Goal: Information Seeking & Learning: Find contact information

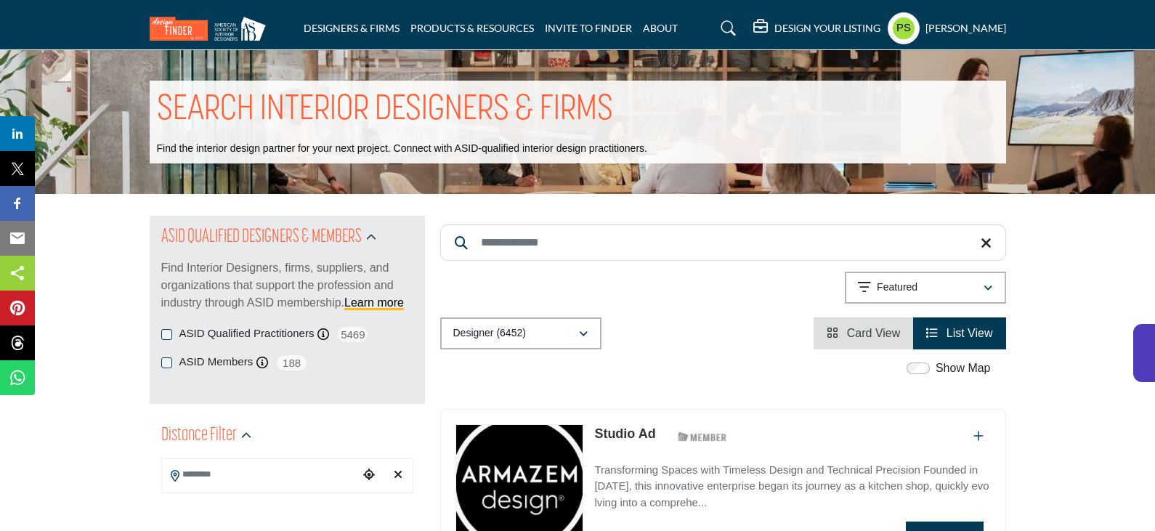
click at [563, 237] on input "Search Keyword" at bounding box center [723, 243] width 566 height 36
paste input "**********"
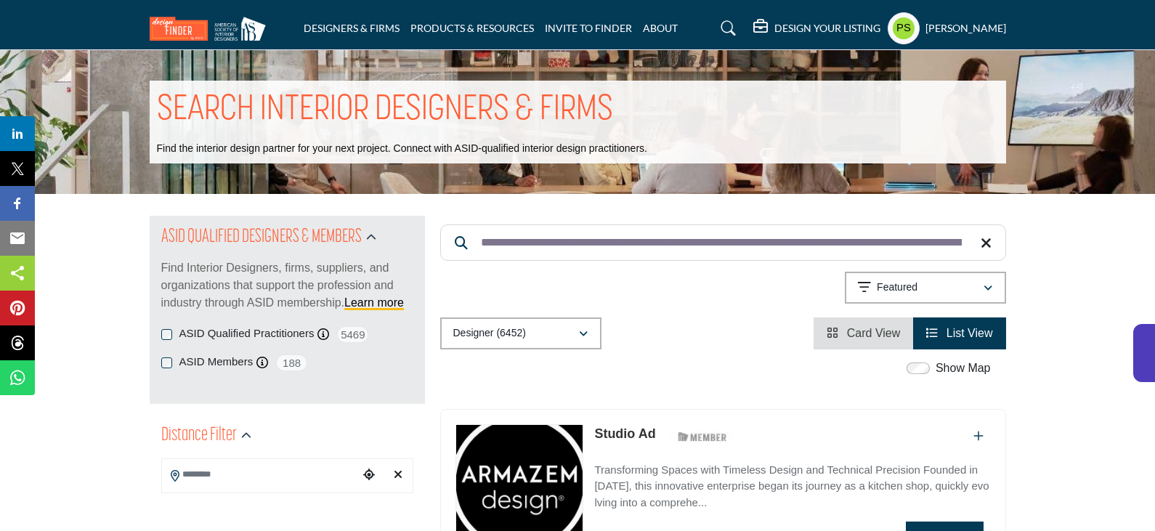
scroll to position [0, 2253]
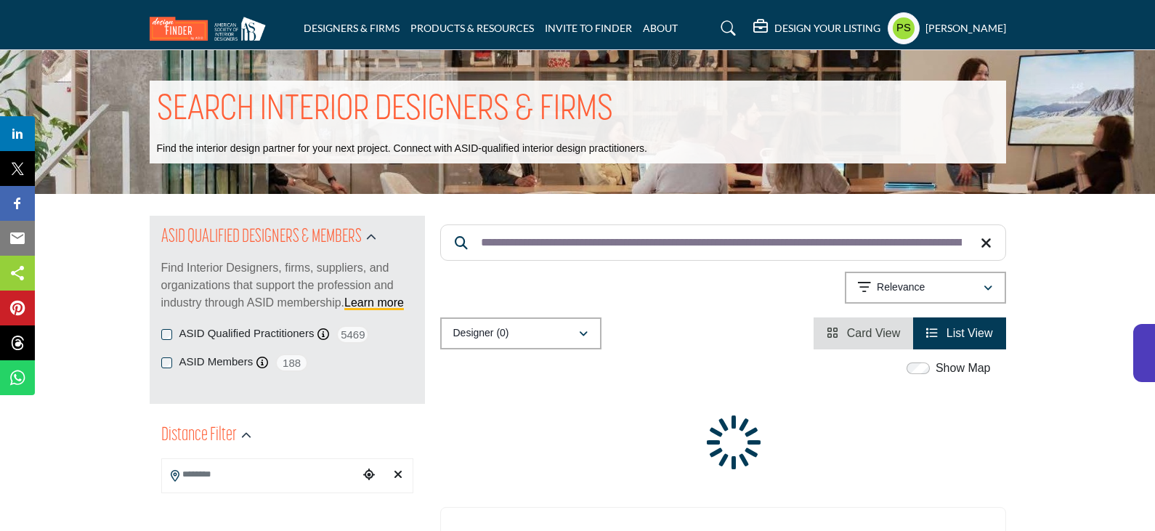
click at [522, 235] on input "**********" at bounding box center [723, 243] width 566 height 36
paste input "Search Keyword"
type input "**********"
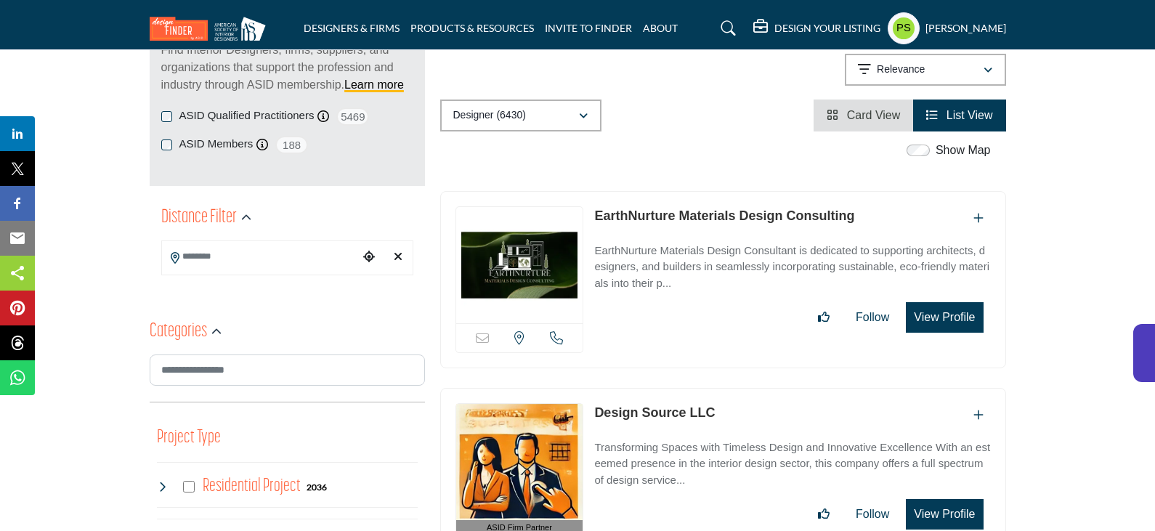
scroll to position [73, 0]
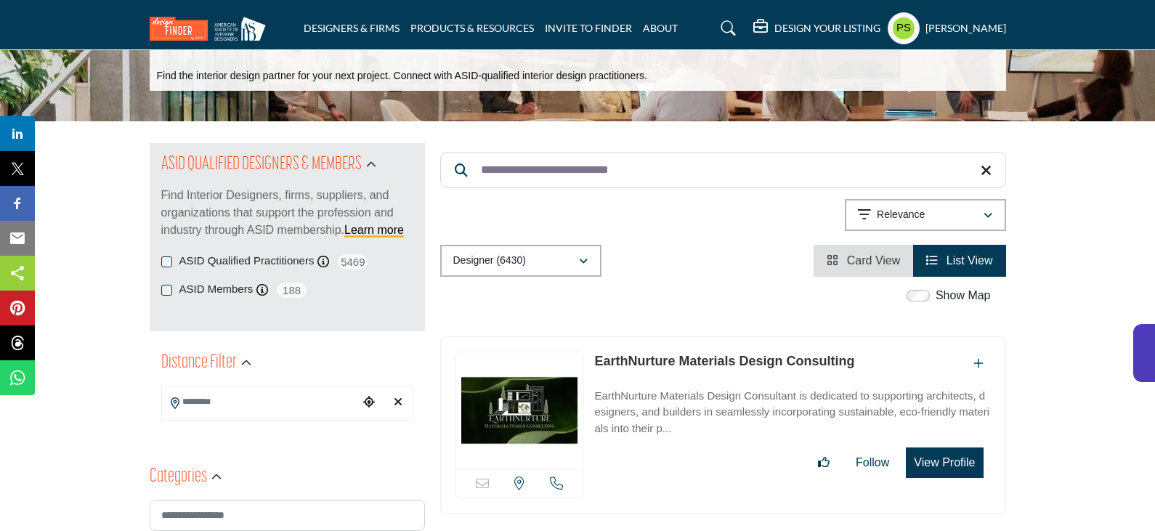
click at [642, 362] on link "EarthNurture Materials Design Consulting" at bounding box center [724, 361] width 260 height 15
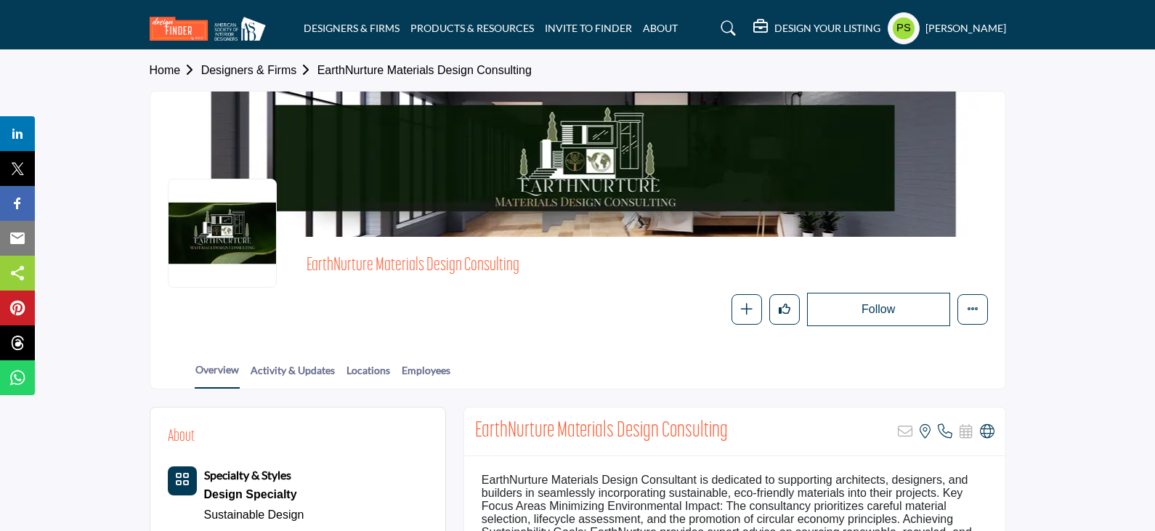
click at [722, 28] on icon at bounding box center [729, 28] width 15 height 15
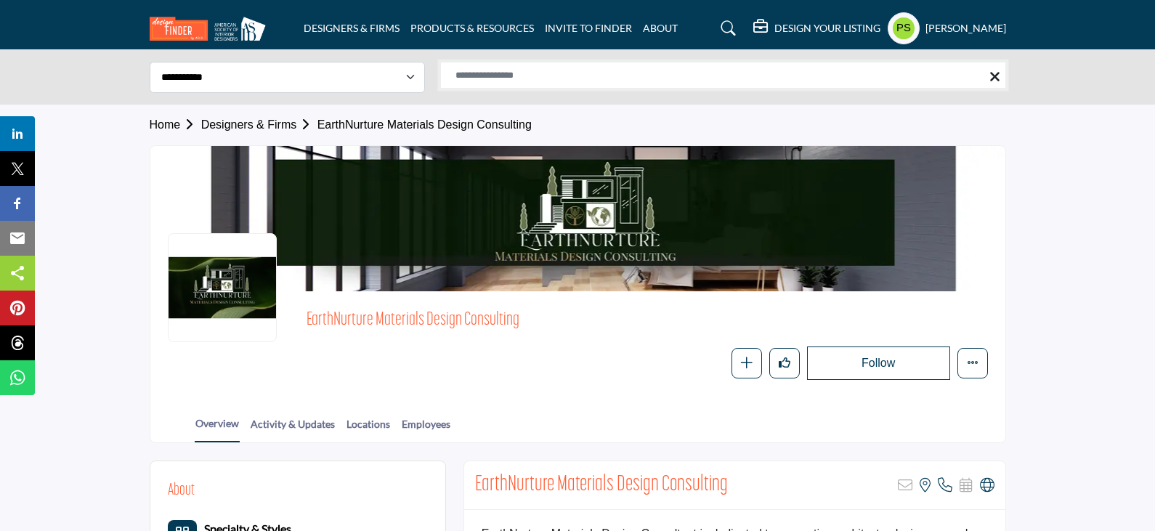
click at [493, 78] on input "Search Solutions" at bounding box center [723, 75] width 566 height 27
paste input "**********"
type input "**********"
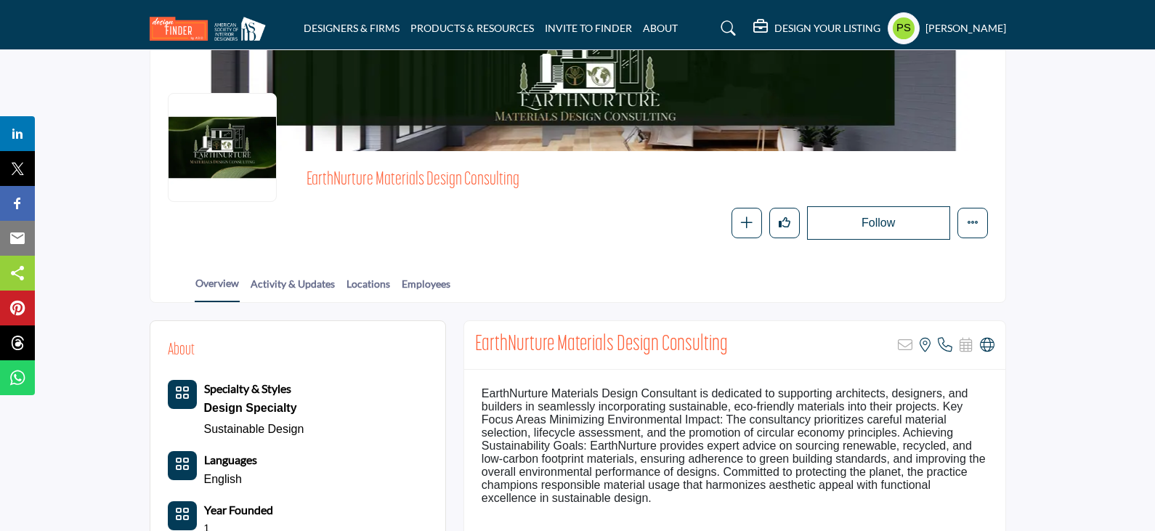
scroll to position [145, 0]
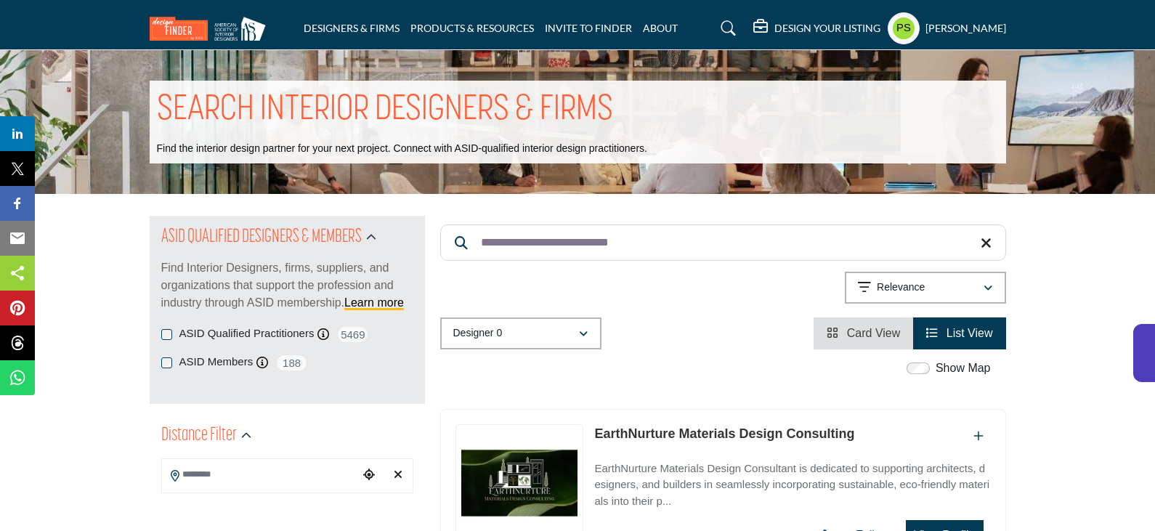
click at [584, 232] on input "**********" at bounding box center [723, 243] width 566 height 36
paste input "Search Keyword"
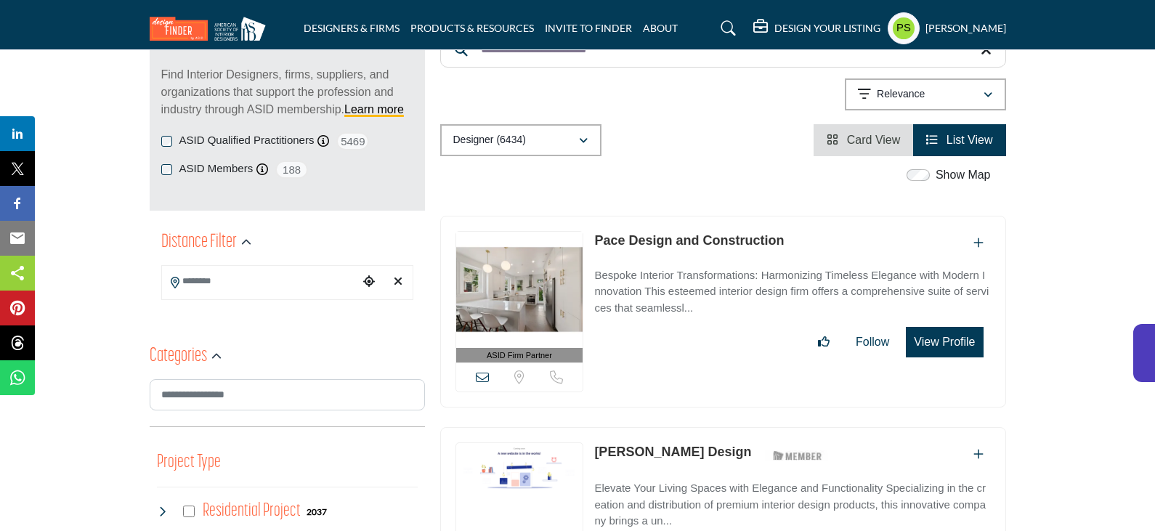
scroll to position [218, 0]
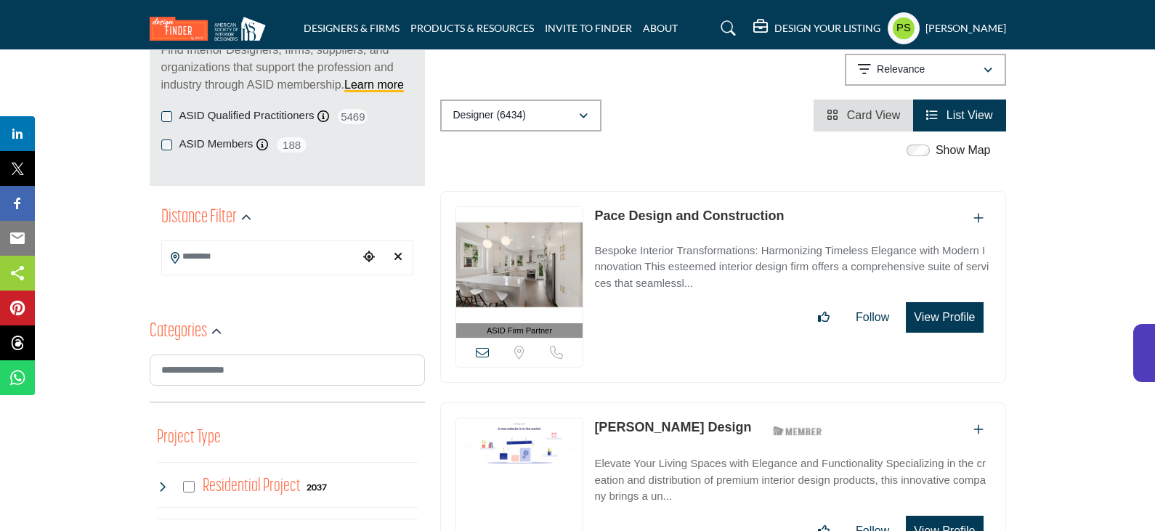
type input "**********"
click at [692, 216] on link "Pace Design and Construction" at bounding box center [689, 216] width 190 height 15
click at [634, 429] on link "Rosen Design" at bounding box center [672, 427] width 157 height 15
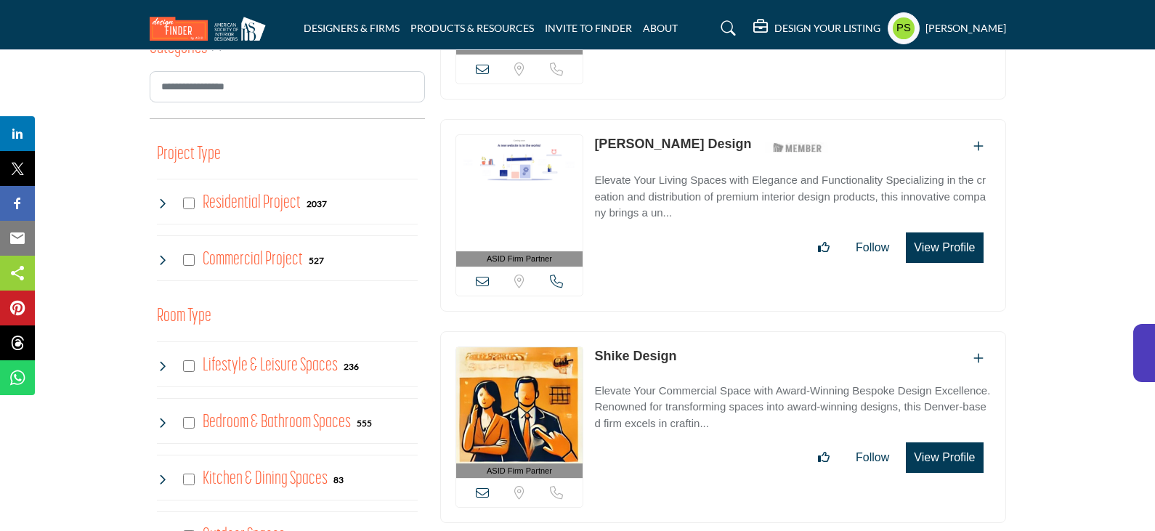
scroll to position [509, 0]
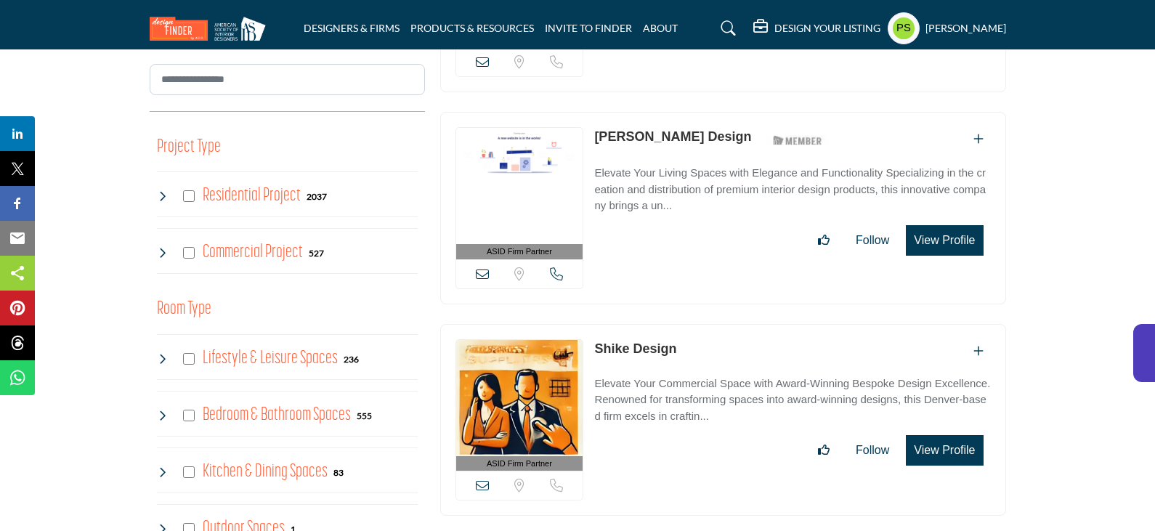
click at [663, 344] on link "Shike Design" at bounding box center [635, 349] width 82 height 15
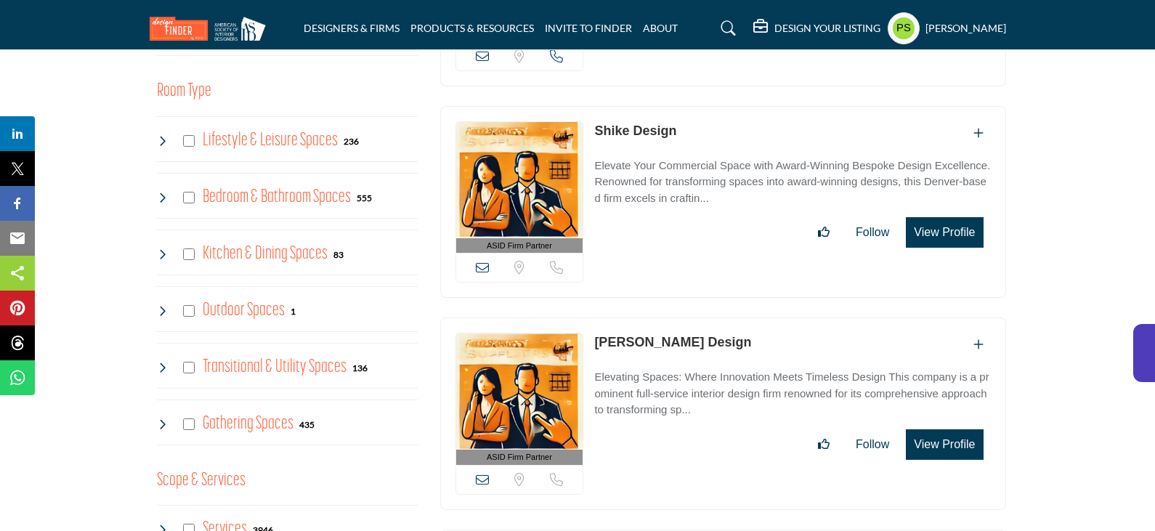
click at [653, 342] on link "Banko Design" at bounding box center [672, 342] width 157 height 15
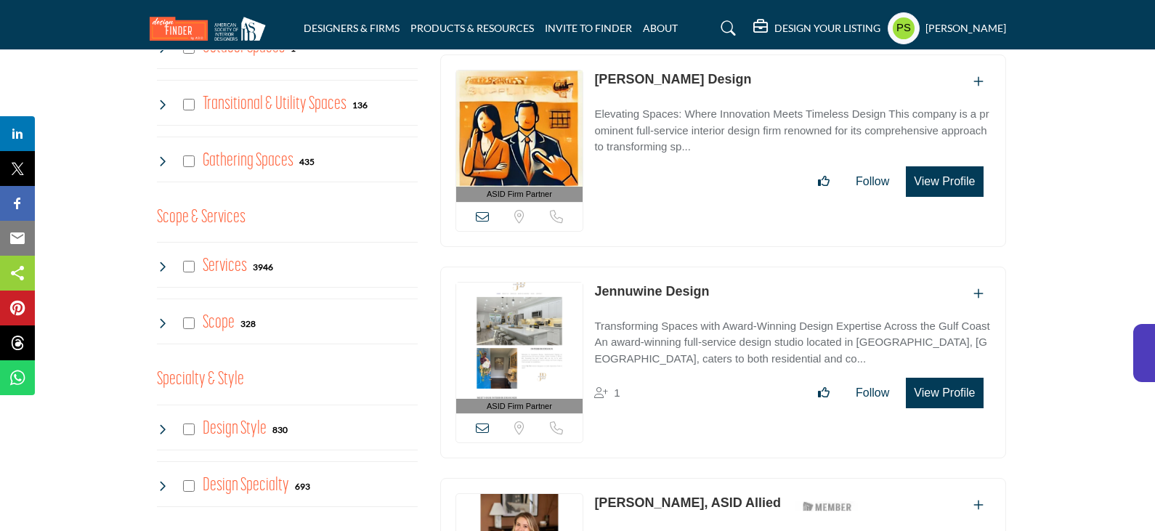
scroll to position [1090, 0]
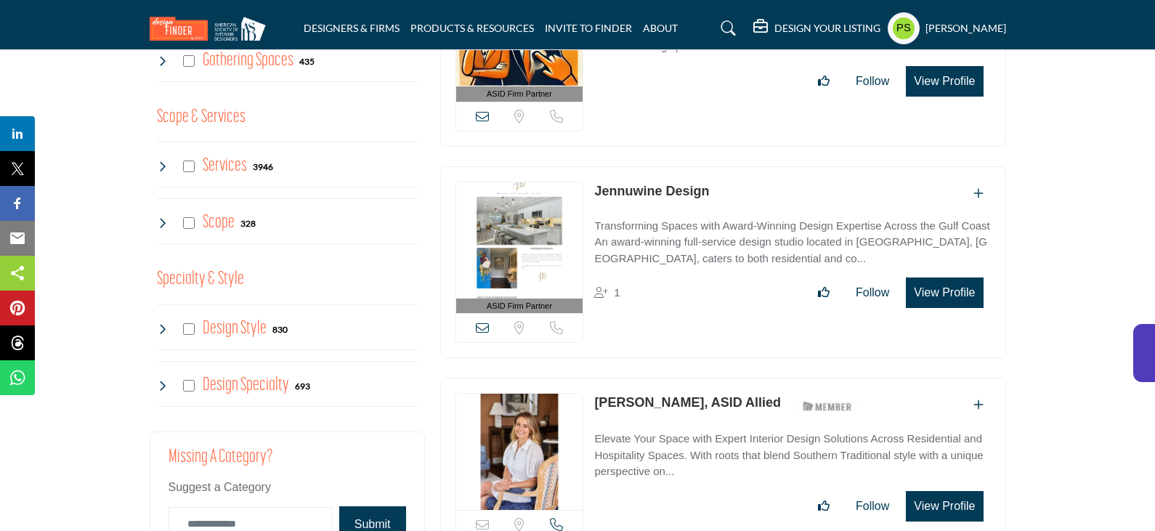
drag, startPoint x: 314, startPoint y: 82, endPoint x: 273, endPoint y: -88, distance: 174.8
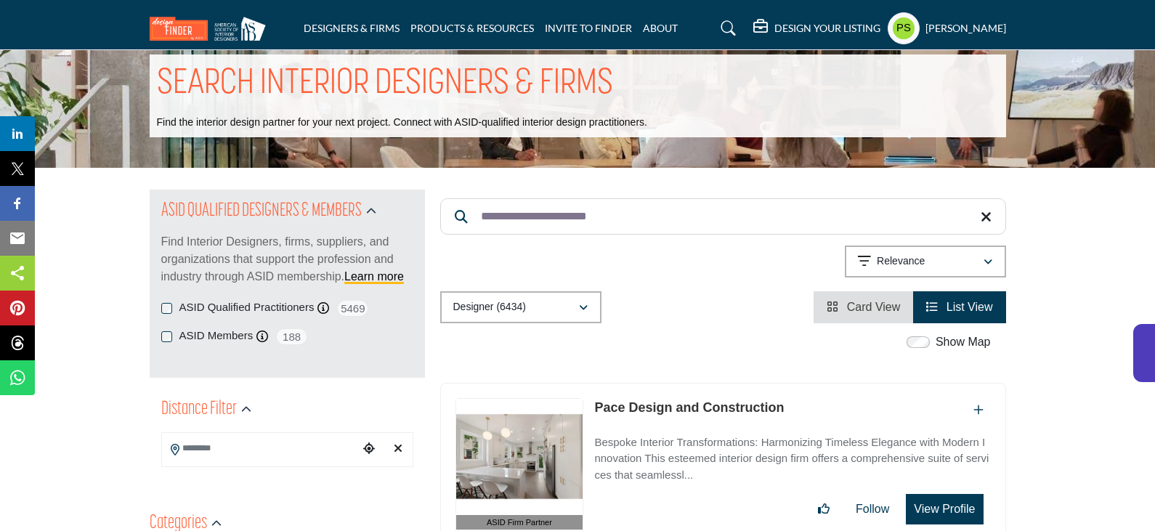
scroll to position [0, 0]
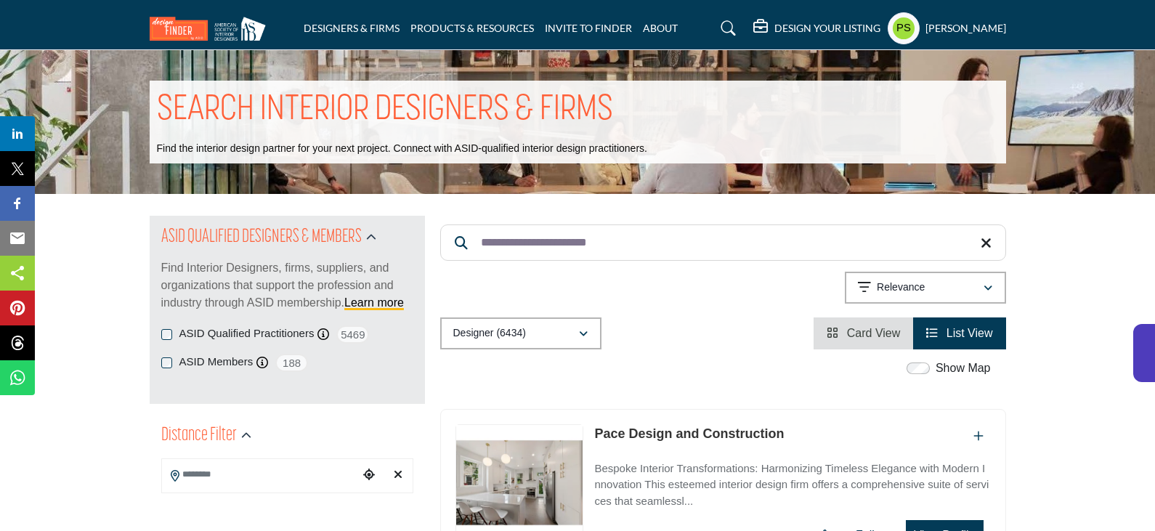
click at [559, 254] on input "**********" at bounding box center [723, 243] width 566 height 36
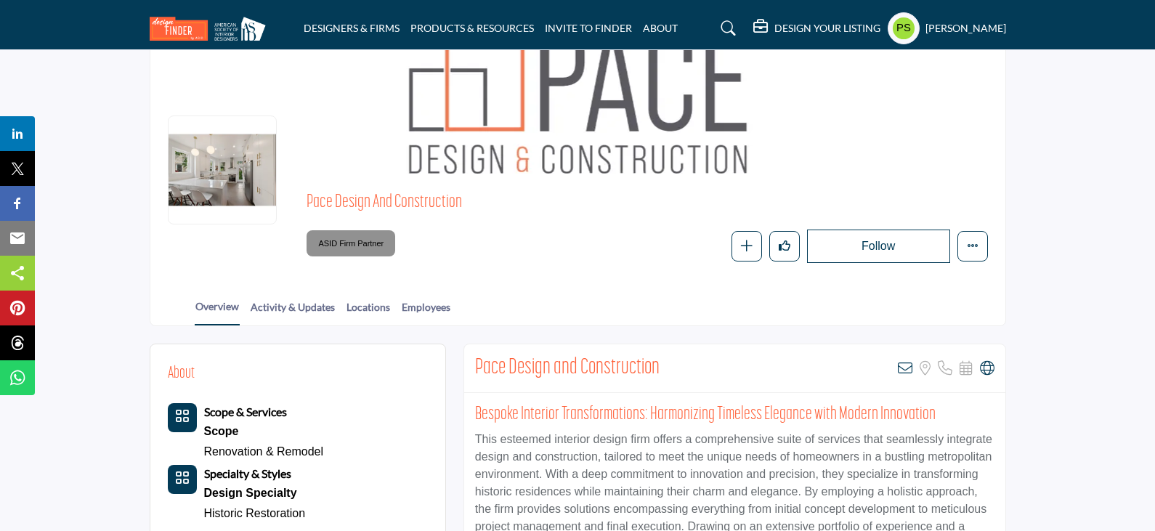
scroll to position [145, 0]
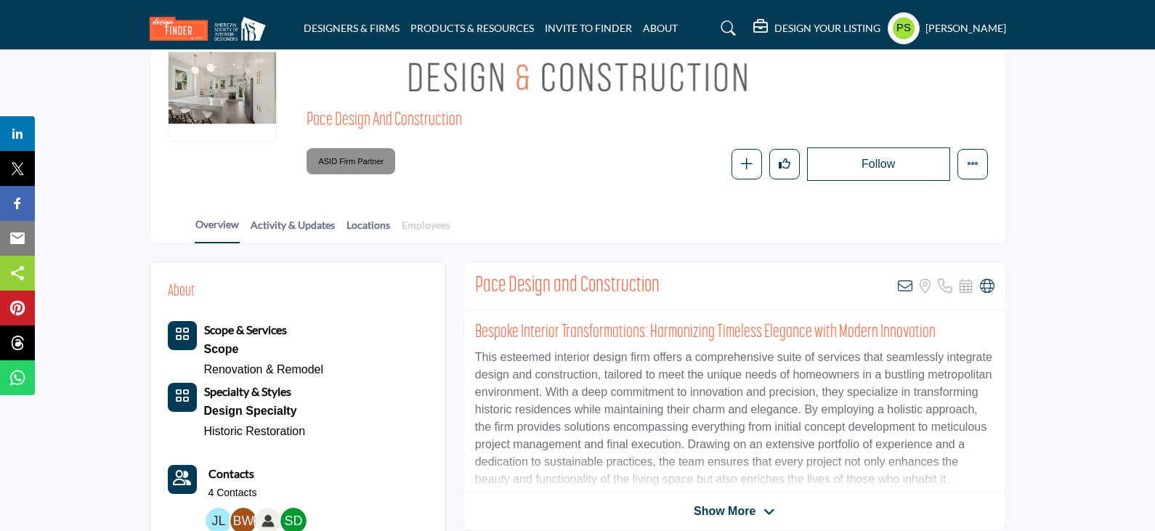
click at [427, 222] on link "Employees" at bounding box center [426, 229] width 50 height 25
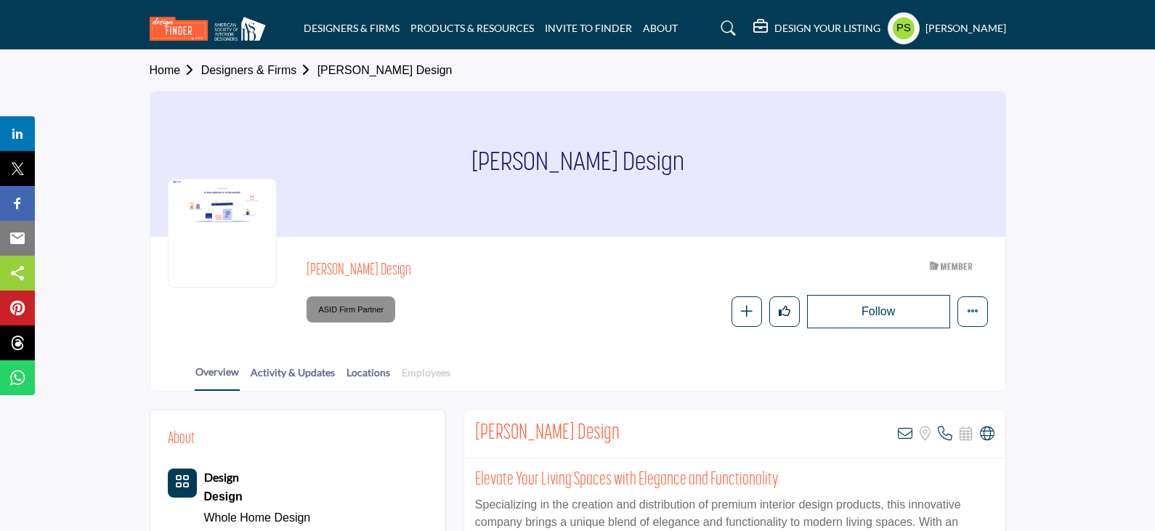
click at [427, 379] on link "Employees" at bounding box center [426, 377] width 50 height 25
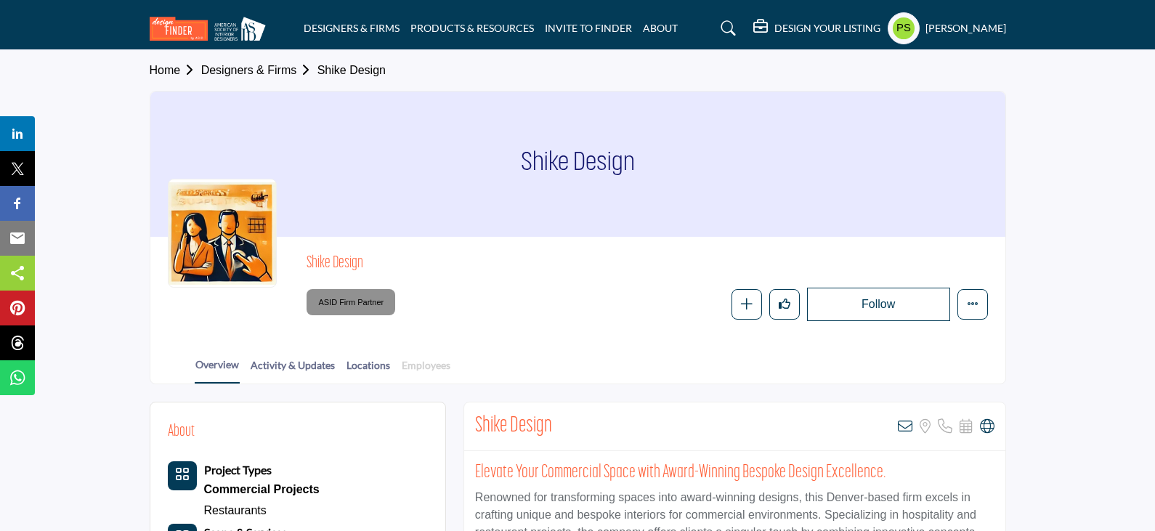
click at [413, 371] on link "Employees" at bounding box center [426, 369] width 50 height 25
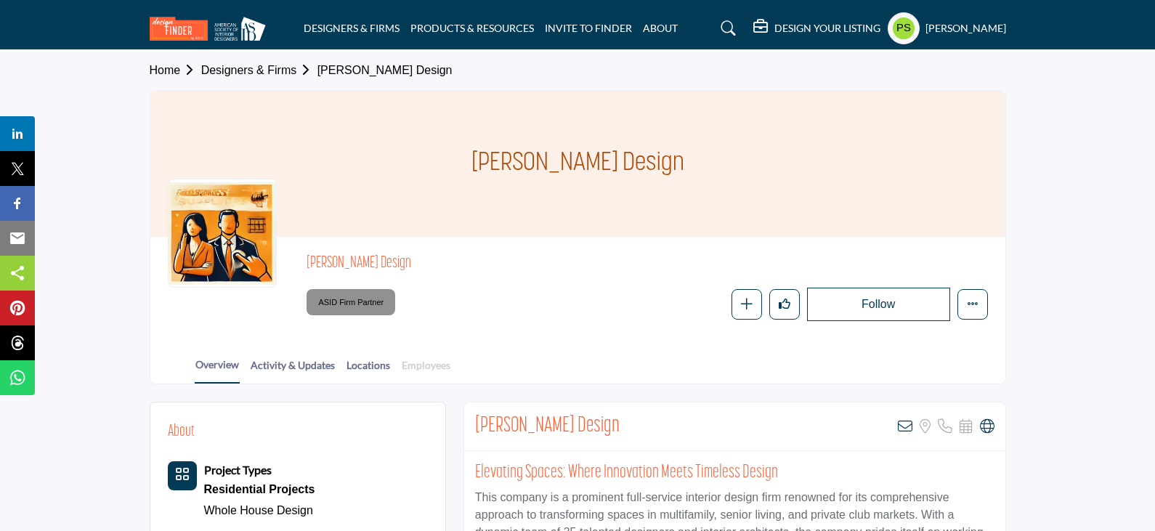
drag, startPoint x: 420, startPoint y: 368, endPoint x: 419, endPoint y: 359, distance: 8.8
click at [420, 368] on link "Employees" at bounding box center [426, 369] width 50 height 25
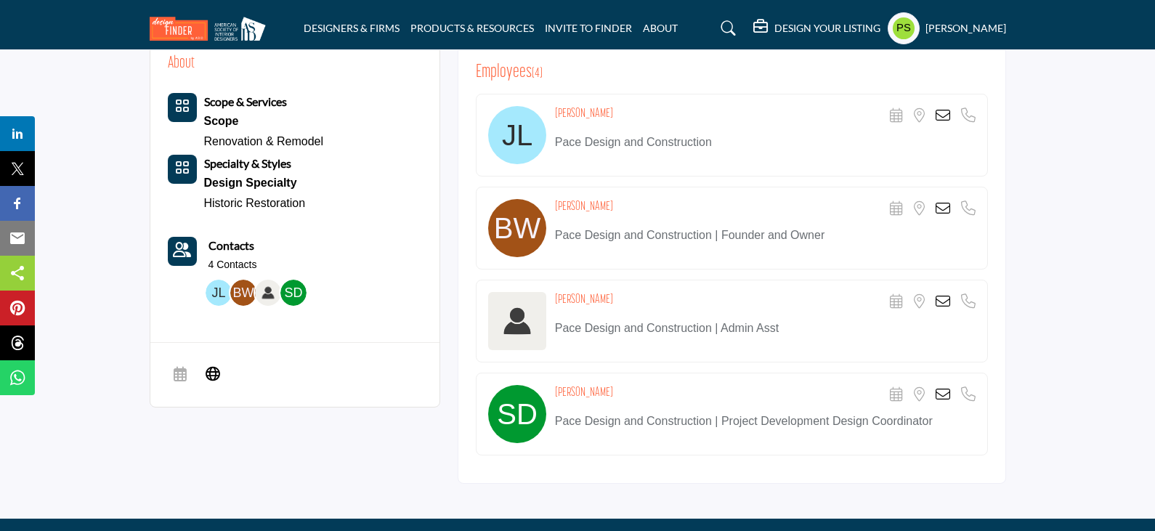
scroll to position [348, 0]
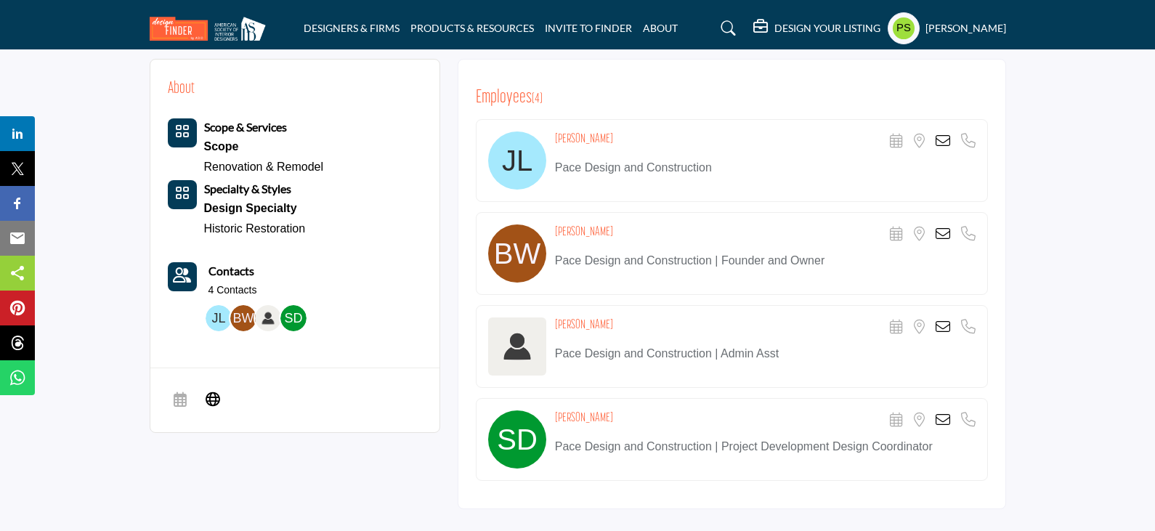
drag, startPoint x: 556, startPoint y: 141, endPoint x: 626, endPoint y: 140, distance: 70.5
click at [626, 140] on div "Jocelyn Lybrand Scheduler URL is currently unavailable for this contact. Locati…" at bounding box center [765, 142] width 421 height 20
copy h4 "Jocelyn Lybrand"
drag, startPoint x: 556, startPoint y: 230, endPoint x: 596, endPoint y: 231, distance: 40.0
click at [596, 231] on h4 "Brad Wilson" at bounding box center [584, 232] width 58 height 15
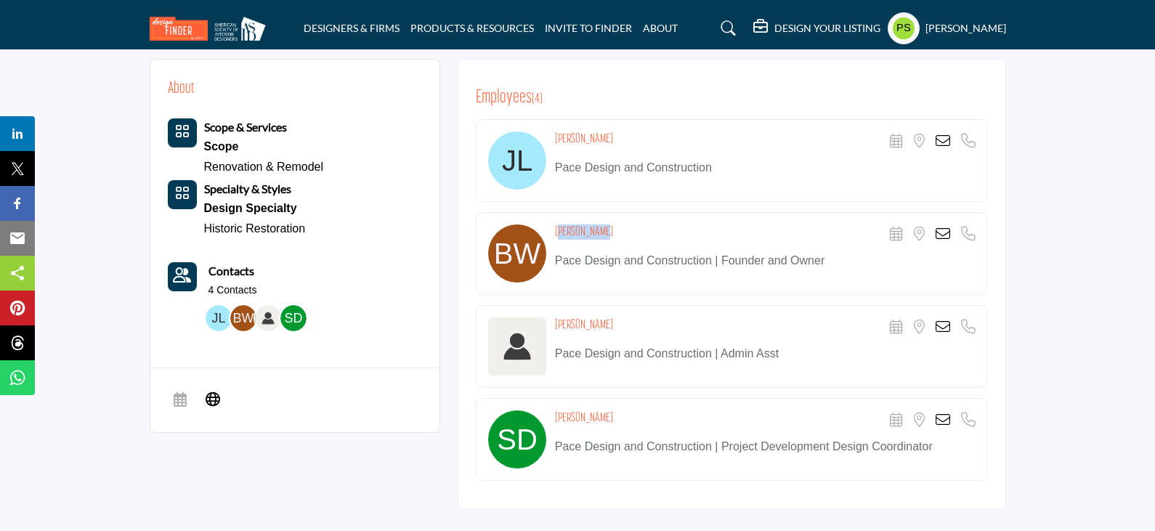
copy h4 "Brad Wilson"
drag, startPoint x: 554, startPoint y: 322, endPoint x: 613, endPoint y: 315, distance: 58.5
click at [613, 315] on div "Holly Schwinn Scheduler URL is currently unavailable for this contact. Location…" at bounding box center [732, 346] width 512 height 83
copy h4 "Holly Schwinn"
drag, startPoint x: 557, startPoint y: 415, endPoint x: 618, endPoint y: 414, distance: 61.0
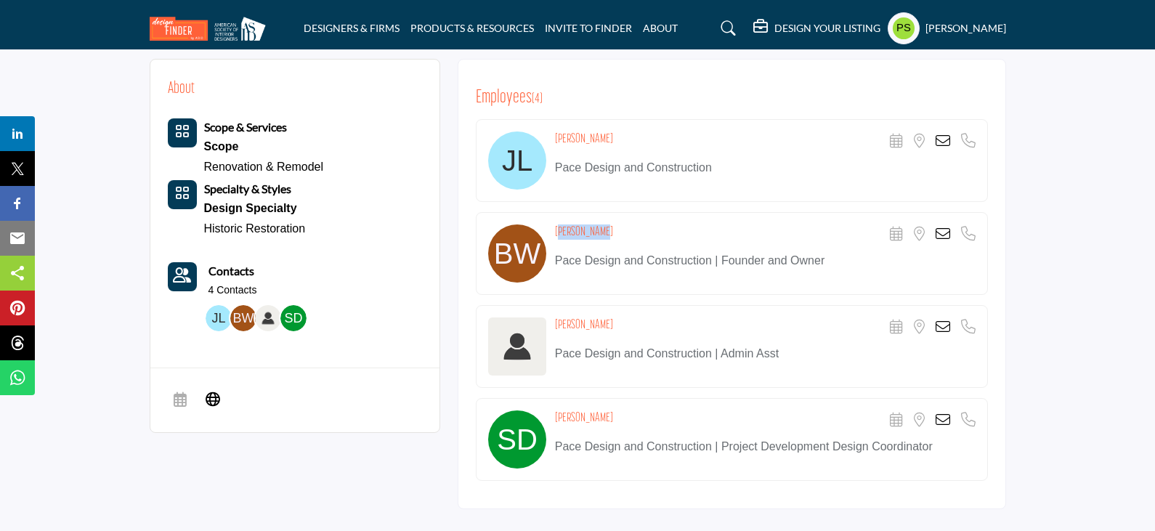
click at [618, 414] on div "Sanaz Dehkordi Scheduler URL is currently unavailable for this contact. Locatio…" at bounding box center [765, 421] width 421 height 20
copy h4 "Sanaz Dehkordi"
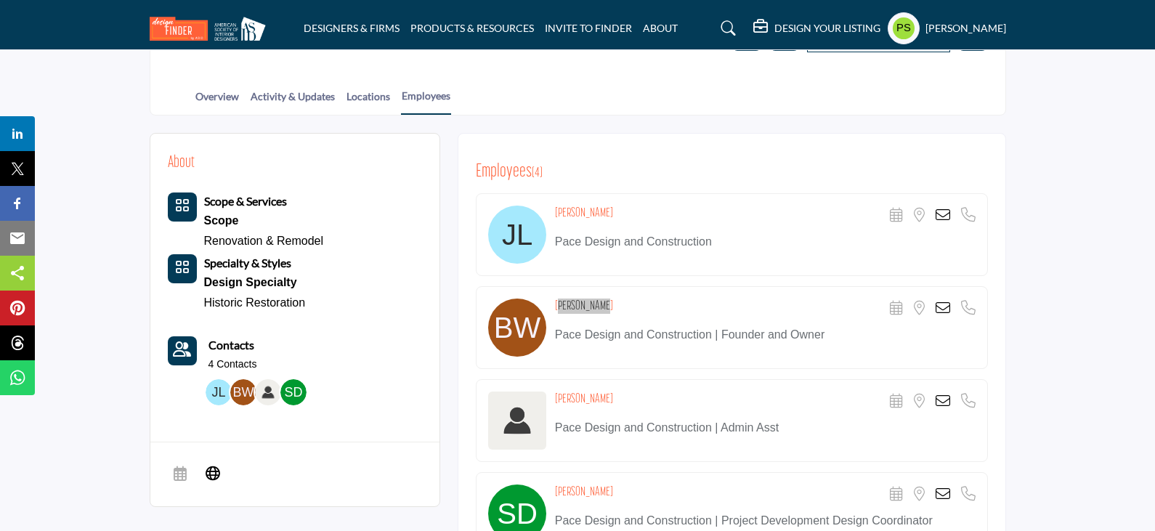
scroll to position [203, 0]
